Goal: Information Seeking & Learning: Check status

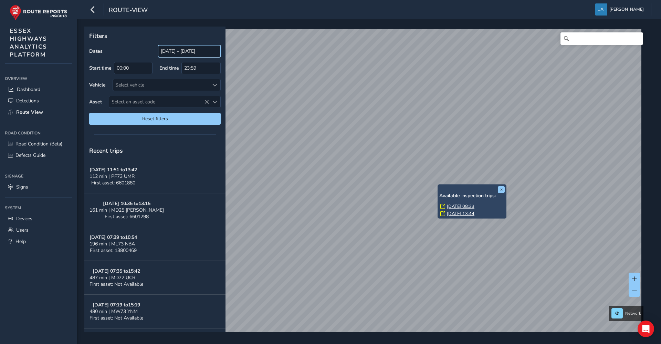
click at [170, 54] on input "20/08/2025 - 19/09/2025" at bounding box center [189, 51] width 63 height 12
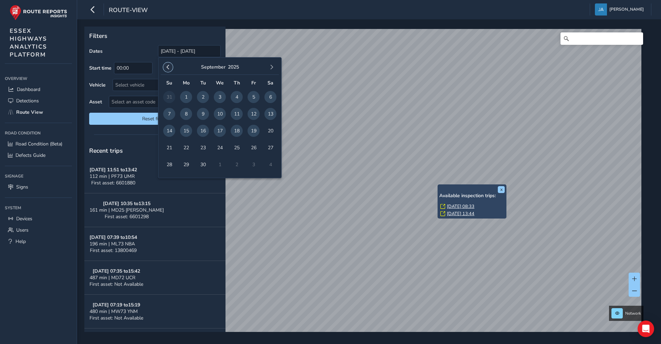
click at [168, 62] on button "button" at bounding box center [168, 67] width 10 height 10
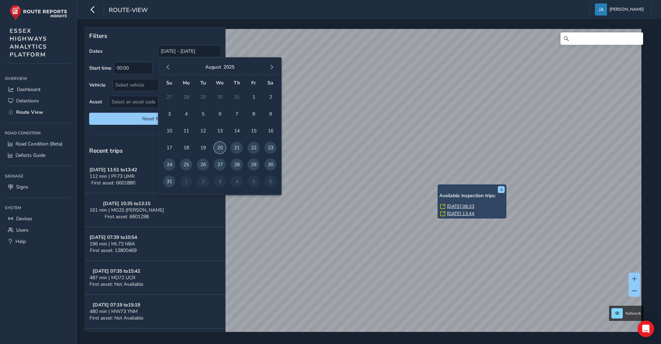
click at [216, 148] on span "20" at bounding box center [220, 148] width 12 height 12
click at [270, 63] on button "button" at bounding box center [272, 67] width 10 height 10
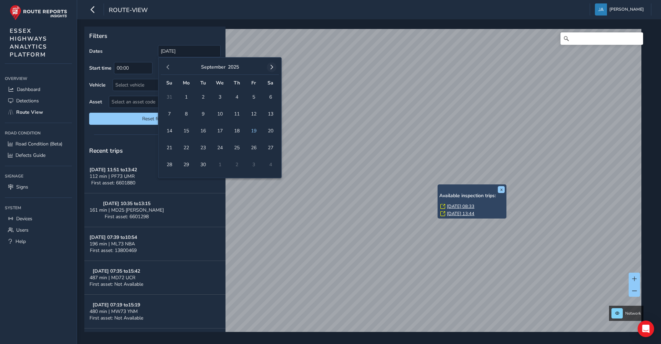
click at [271, 64] on button "button" at bounding box center [272, 67] width 10 height 10
click at [254, 164] on span "31" at bounding box center [254, 164] width 12 height 12
type input "20/08/2025 - 31/10/2025"
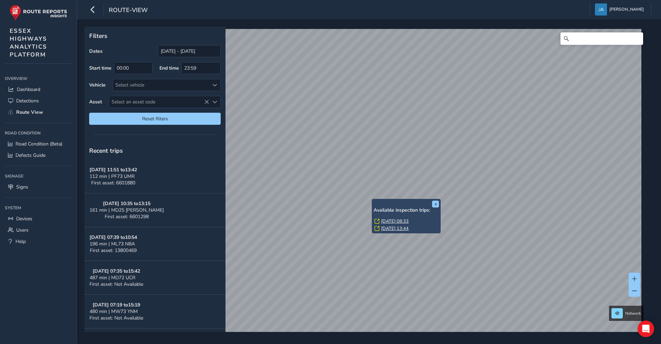
click at [374, 199] on div "x Available inspection trips: Thu, 4 Sep, 08:33 Wed, 3 Sep, 13:44" at bounding box center [406, 216] width 69 height 34
click at [382, 221] on link "Thu, 4 Sep, 08:33" at bounding box center [395, 221] width 28 height 6
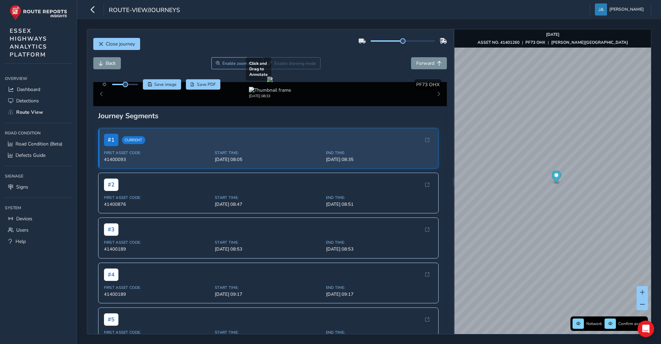
drag, startPoint x: 322, startPoint y: 169, endPoint x: 280, endPoint y: 160, distance: 43.3
click at [273, 82] on div at bounding box center [270, 79] width 6 height 6
click at [533, 176] on img "Preview frame" at bounding box center [541, 173] width 17 height 6
drag, startPoint x: 227, startPoint y: 199, endPoint x: 340, endPoint y: 199, distance: 113.0
click at [273, 82] on div at bounding box center [270, 79] width 6 height 6
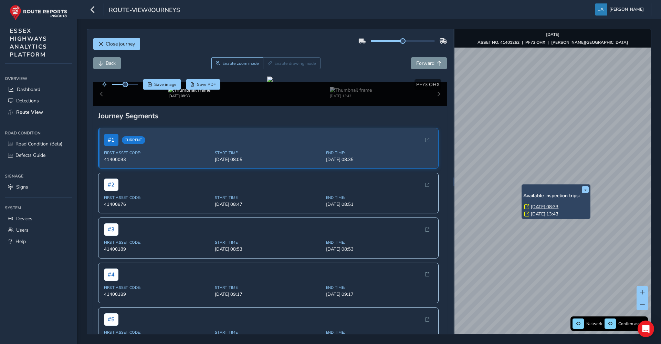
click at [536, 207] on link "Thu, 4 Sep, 08:33" at bounding box center [545, 207] width 28 height 6
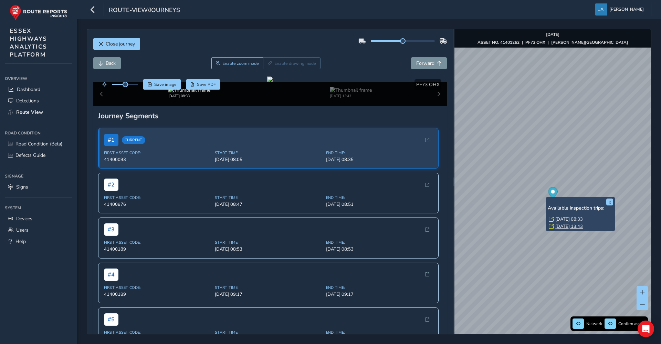
click at [560, 225] on link "Wed, 3 Sep, 13:43" at bounding box center [570, 226] width 28 height 6
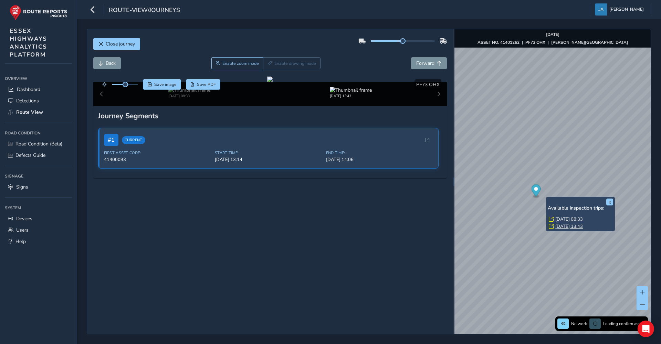
click at [569, 219] on link "Thu, 4 Sep, 08:33" at bounding box center [570, 219] width 28 height 6
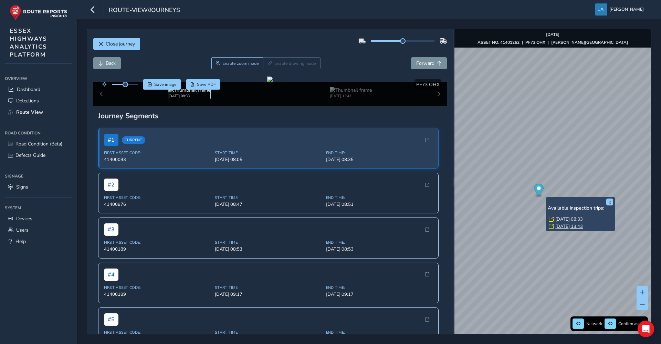
click at [181, 93] on img at bounding box center [189, 90] width 42 height 7
click at [575, 218] on link "Thu, 4 Sep, 08:33" at bounding box center [570, 219] width 28 height 6
click at [548, 197] on div "x Available inspection trips: Thu, 4 Sep, 08:33 Wed, 3 Sep, 13:43" at bounding box center [580, 214] width 69 height 34
click at [561, 219] on link "Thu, 4 Sep, 08:33" at bounding box center [570, 219] width 28 height 6
click at [186, 93] on img at bounding box center [189, 90] width 42 height 7
